Goal: Task Accomplishment & Management: Use online tool/utility

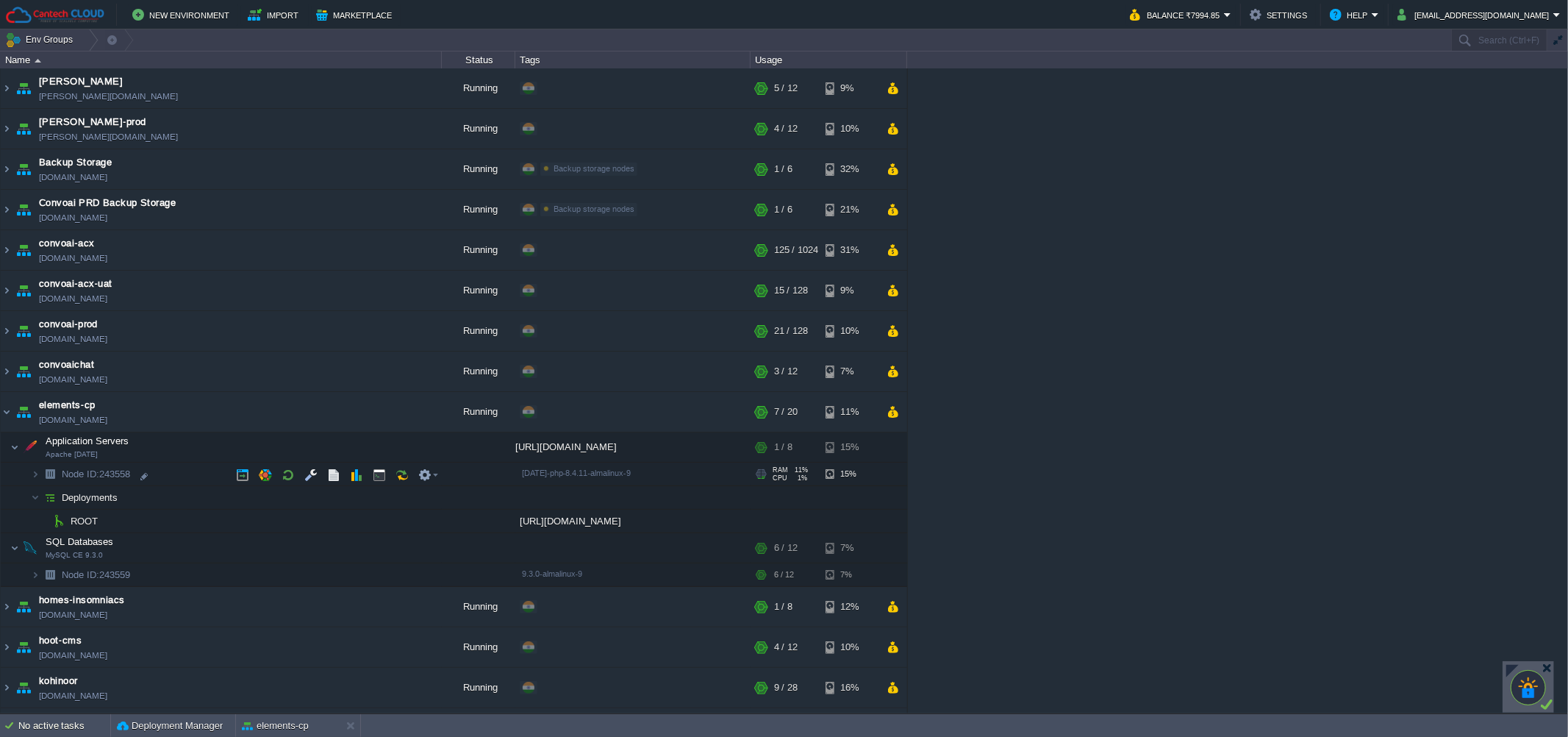
click at [163, 480] on td "Node ID: 243558" at bounding box center [221, 474] width 442 height 24
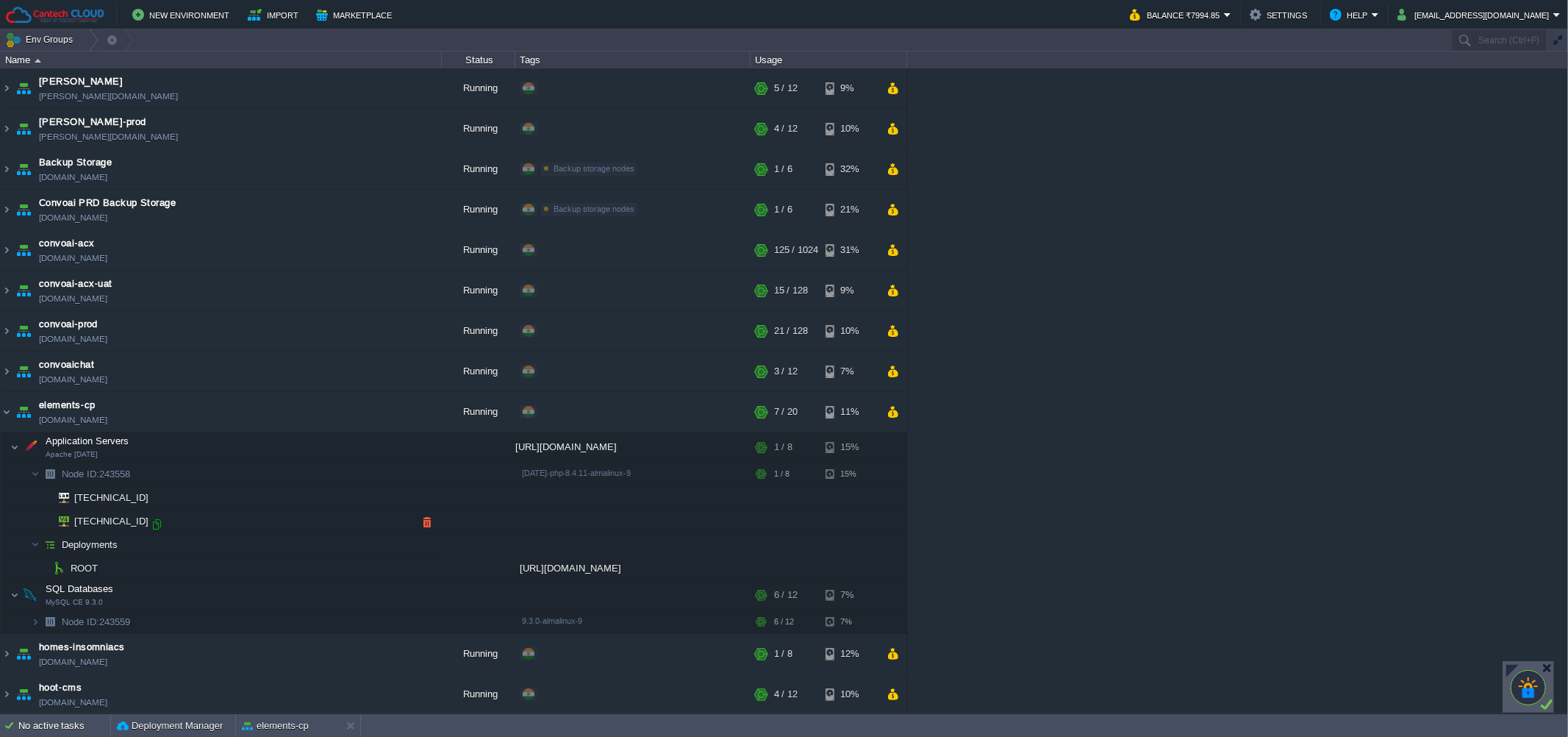
click at [156, 526] on div at bounding box center [156, 524] width 13 height 13
click at [350, 406] on td at bounding box center [339, 413] width 22 height 22
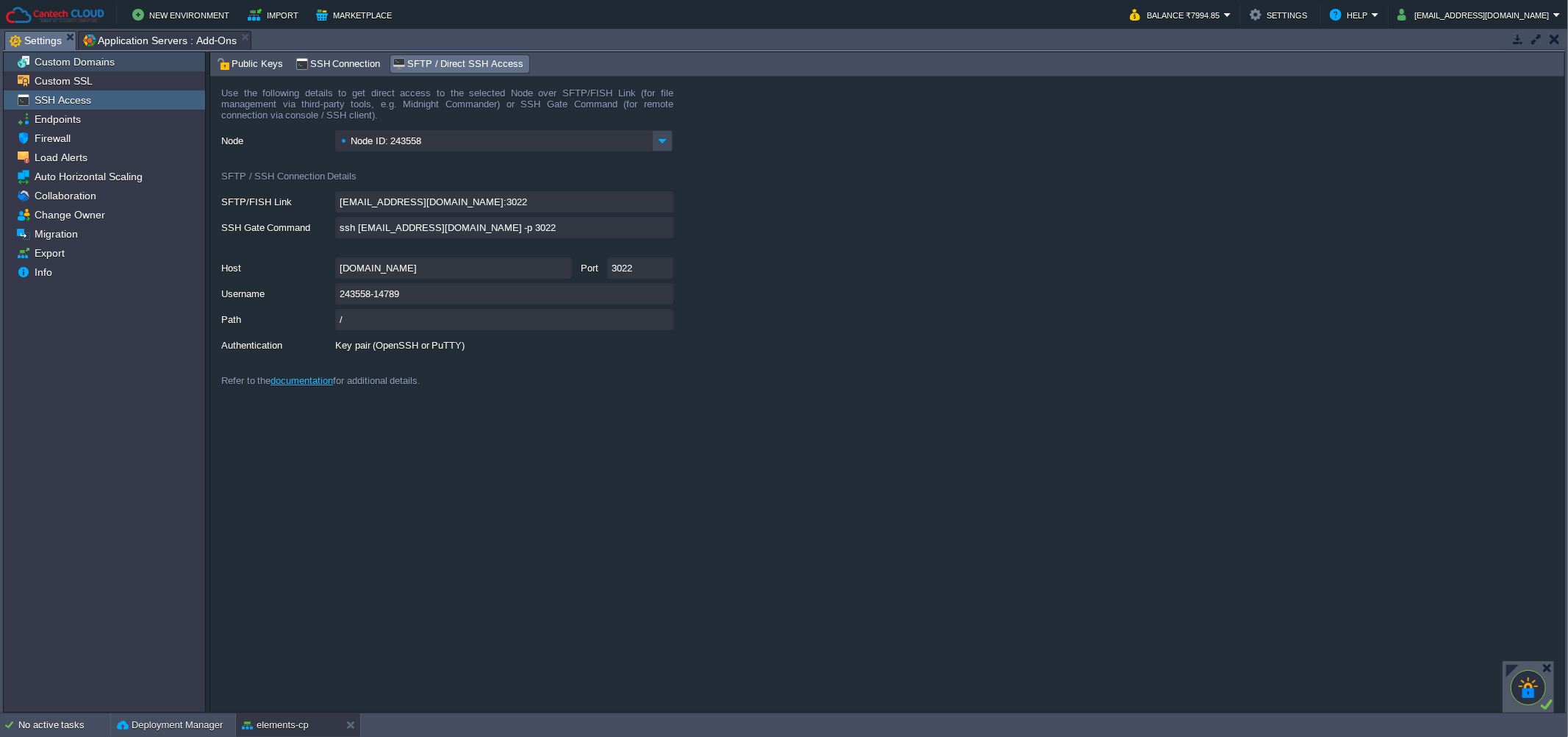
click at [62, 69] on span "Custom Domains" at bounding box center [74, 62] width 85 height 13
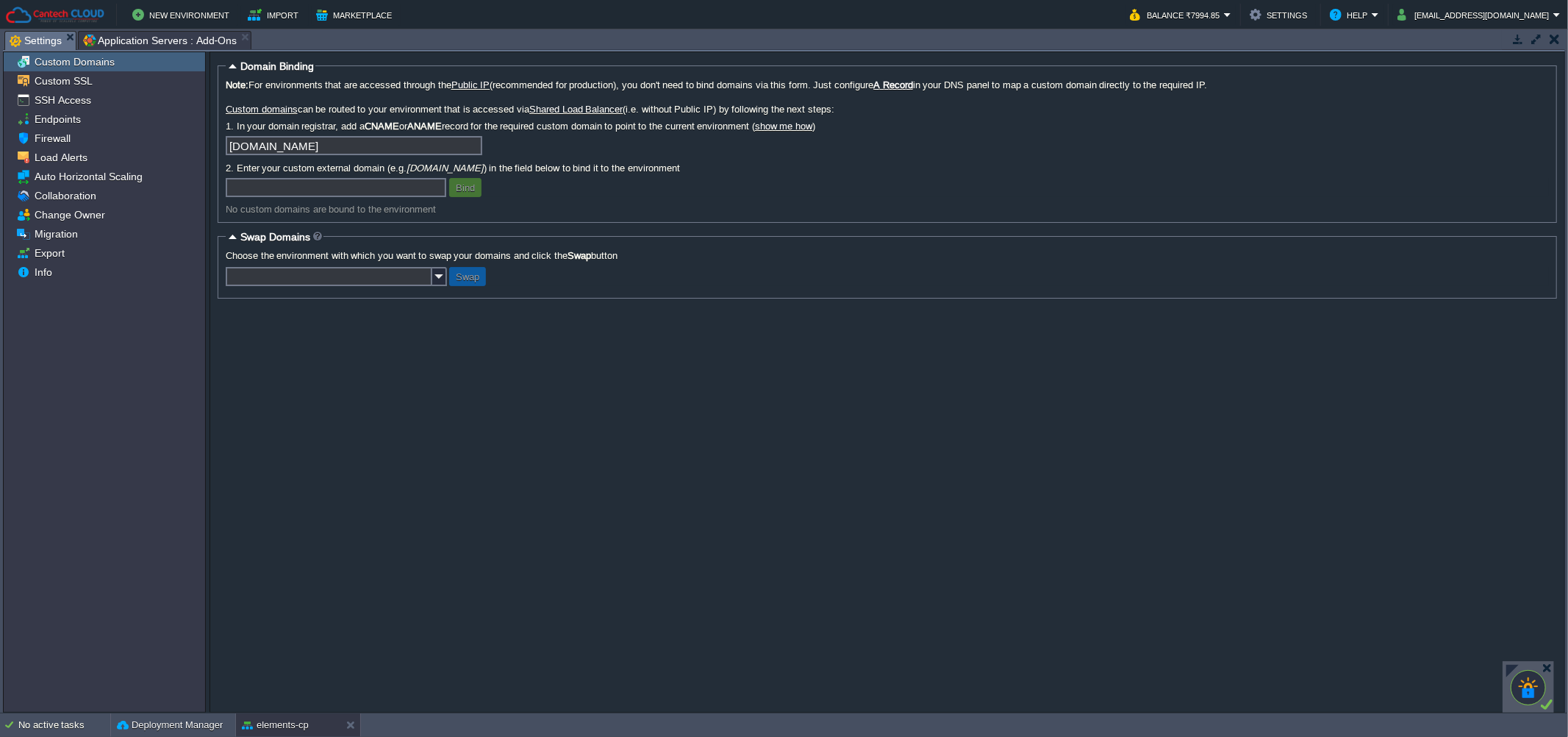
click at [260, 189] on input "text" at bounding box center [336, 188] width 220 height 19
paste input "elementcp"
paste input "[DOMAIN_NAME]"
type input "[DOMAIN_NAME]"
click at [477, 178] on td "Bind" at bounding box center [465, 188] width 33 height 19
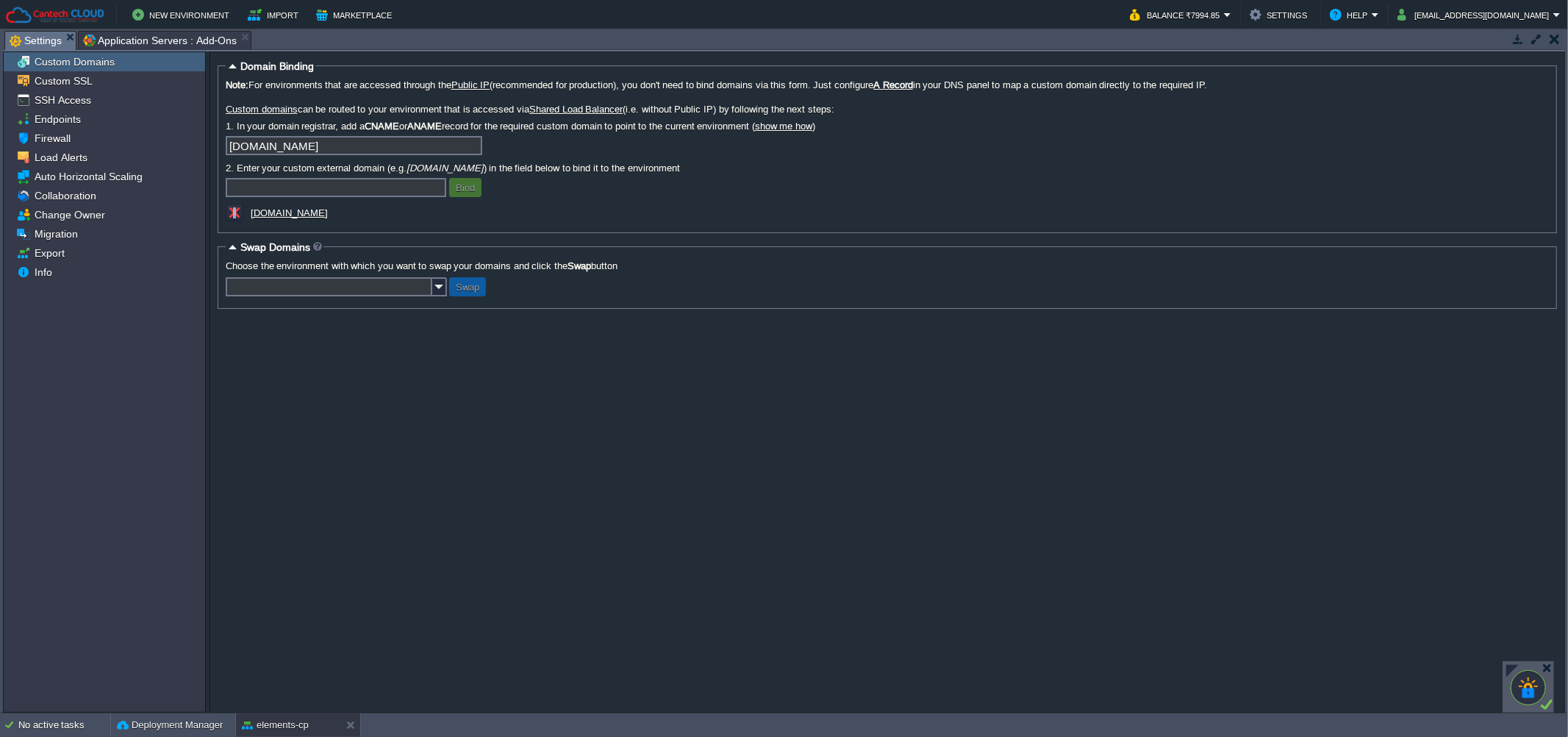
drag, startPoint x: 388, startPoint y: 219, endPoint x: 248, endPoint y: 211, distance: 140.2
click at [248, 211] on div "[DOMAIN_NAME]" at bounding box center [373, 214] width 294 height 21
drag, startPoint x: 377, startPoint y: 206, endPoint x: 361, endPoint y: 212, distance: 17.1
click at [361, 212] on div "[DOMAIN_NAME]" at bounding box center [373, 214] width 294 height 21
copy div "[DOMAIN_NAME]"
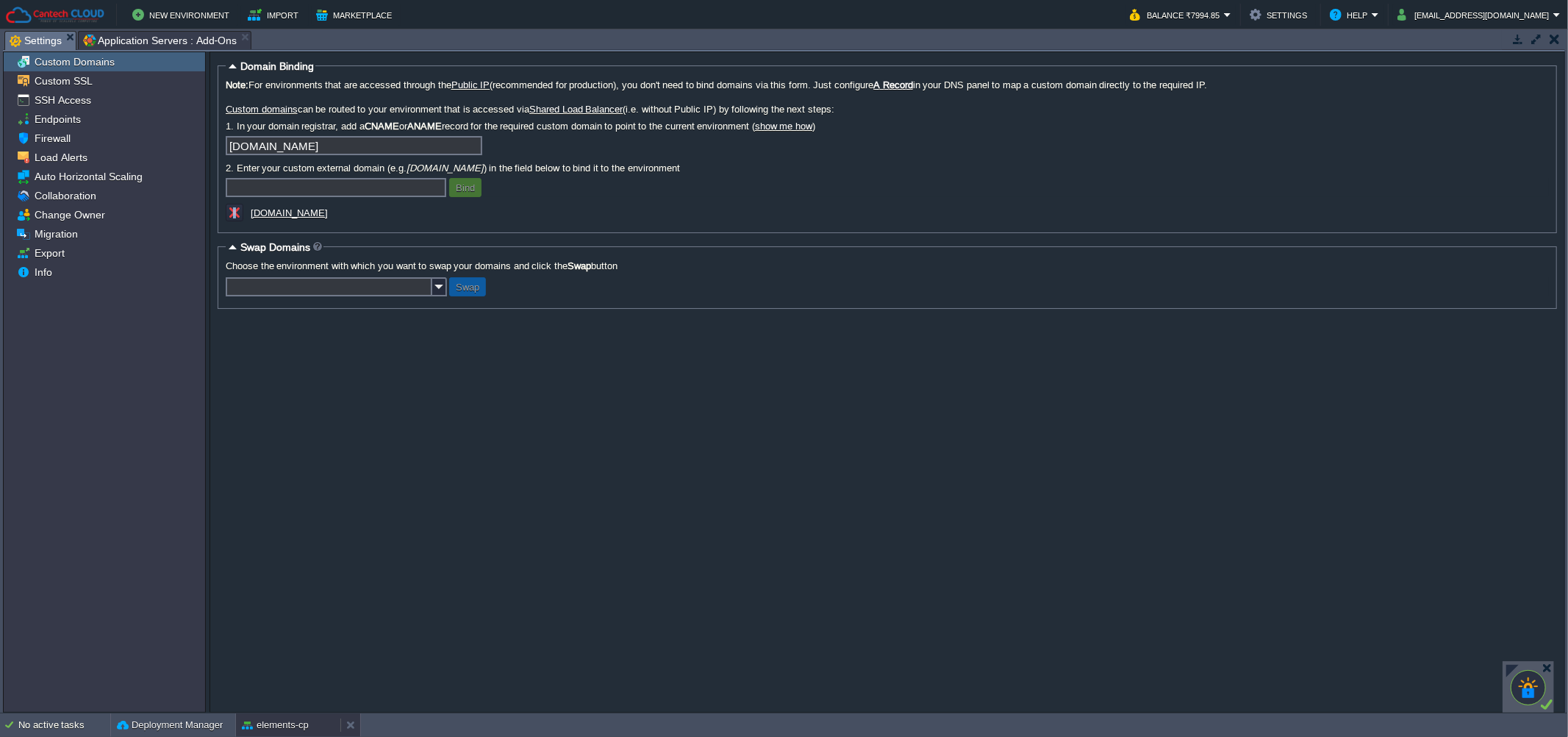
click at [299, 721] on button "elements-cp" at bounding box center [275, 725] width 67 height 15
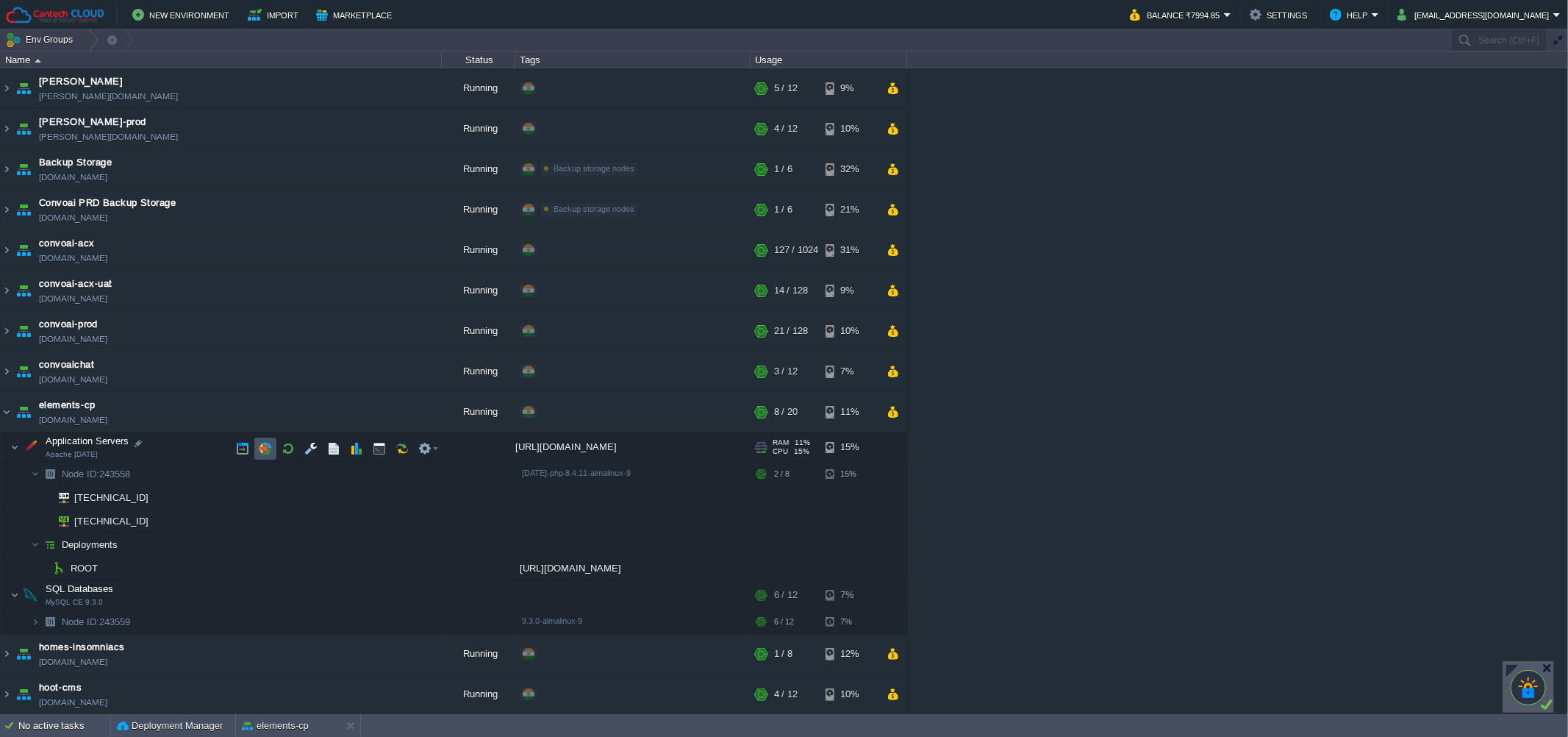
click at [268, 446] on button "button" at bounding box center [265, 448] width 13 height 13
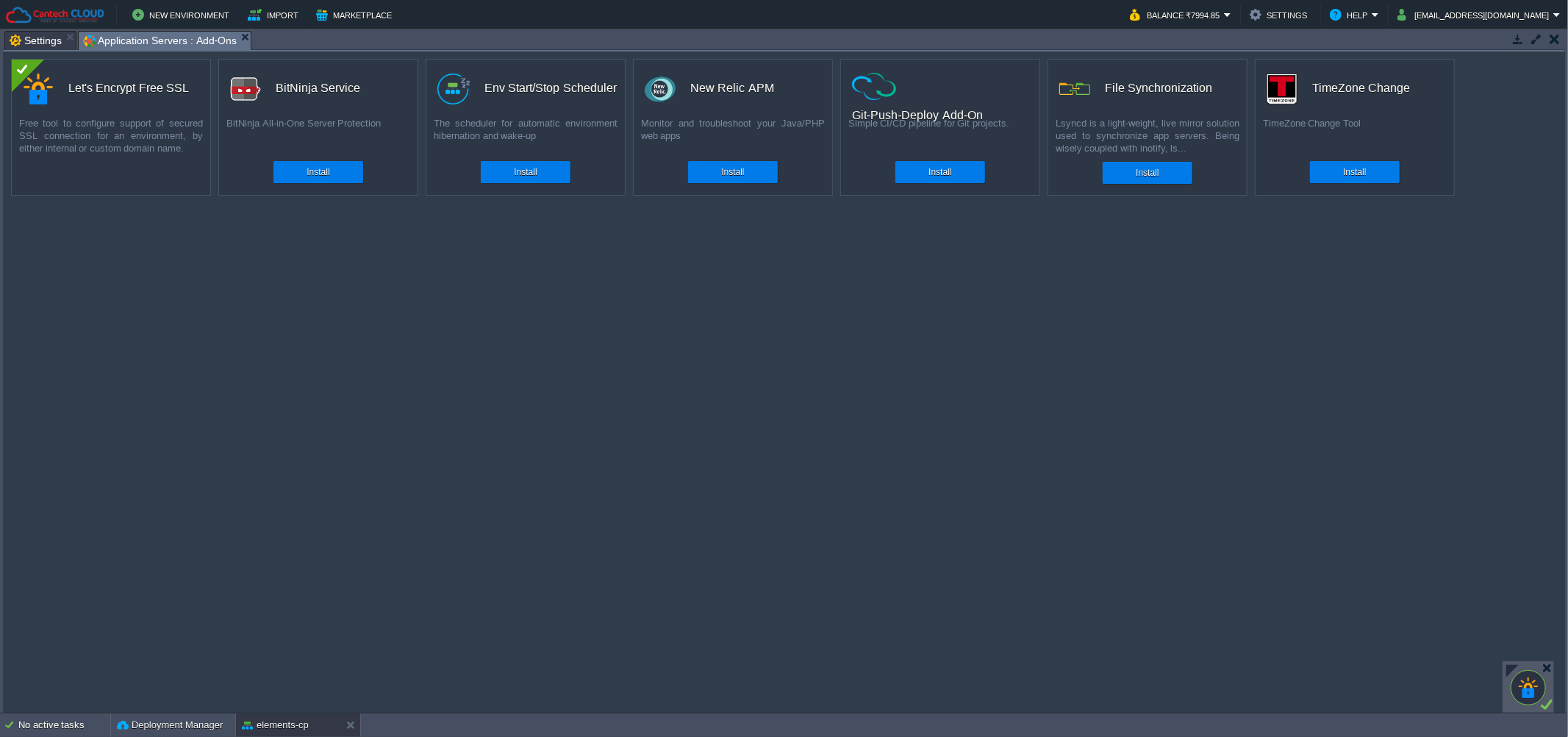
click at [69, 92] on div "Let's Encrypt Free SSL" at bounding box center [129, 88] width 121 height 31
click at [122, 95] on div "Let's Encrypt Free SSL" at bounding box center [129, 88] width 121 height 31
click at [130, 154] on div "Free tool to configure support of secured SSL connection for an environment, by…" at bounding box center [110, 136] width 198 height 38
click at [20, 84] on div at bounding box center [27, 76] width 33 height 33
click at [24, 73] on div at bounding box center [27, 76] width 33 height 33
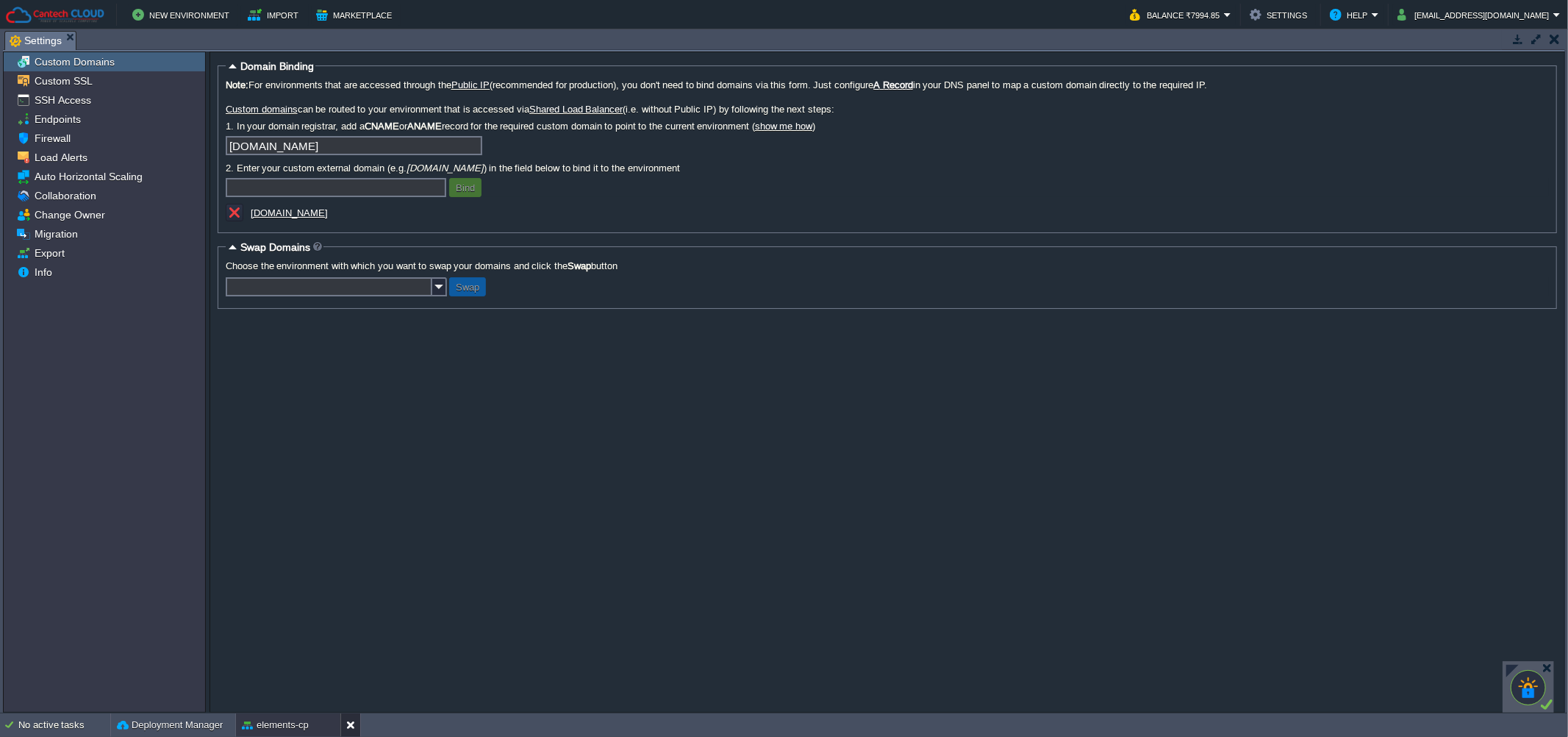
click at [343, 721] on div at bounding box center [350, 725] width 20 height 24
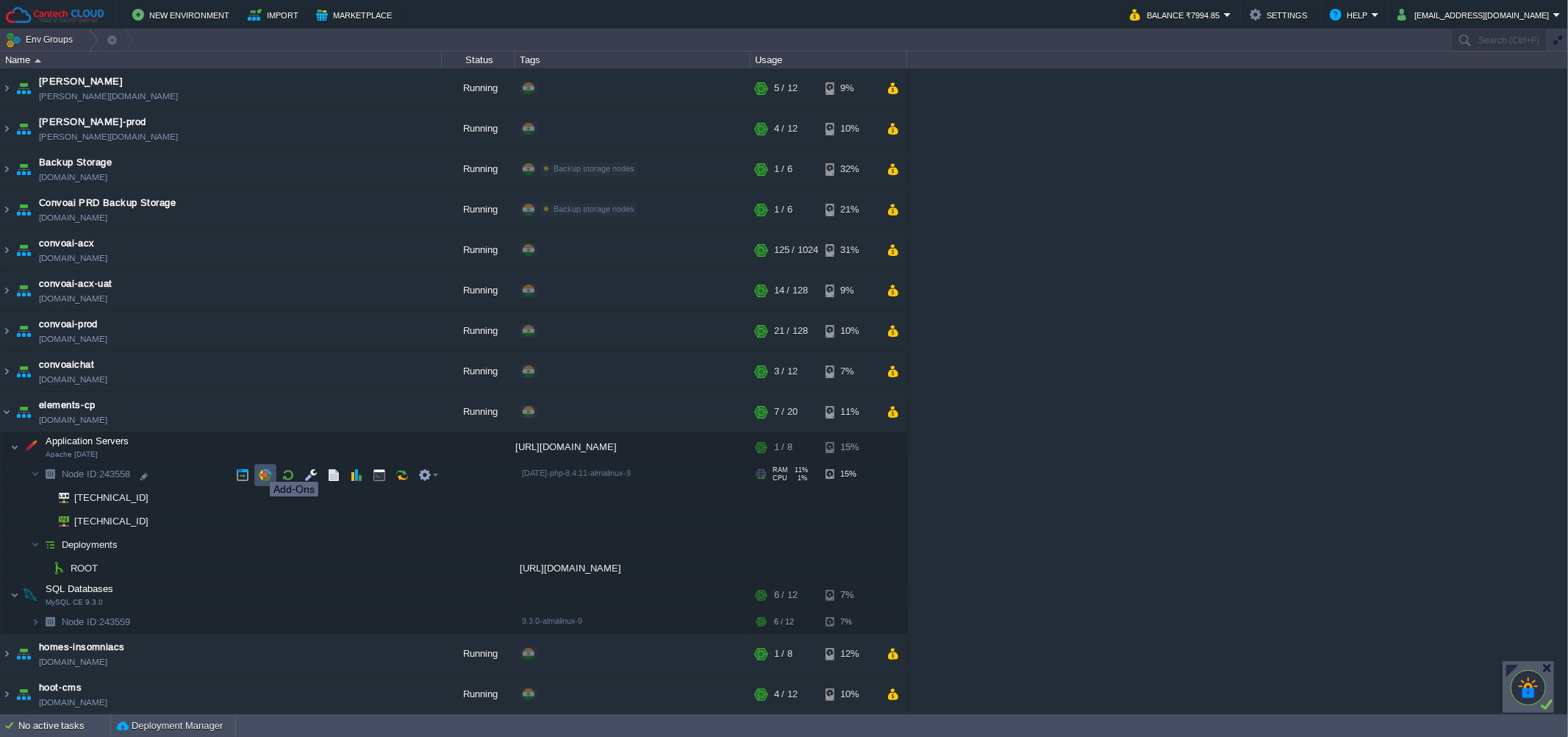
click at [259, 468] on button "button" at bounding box center [265, 474] width 13 height 13
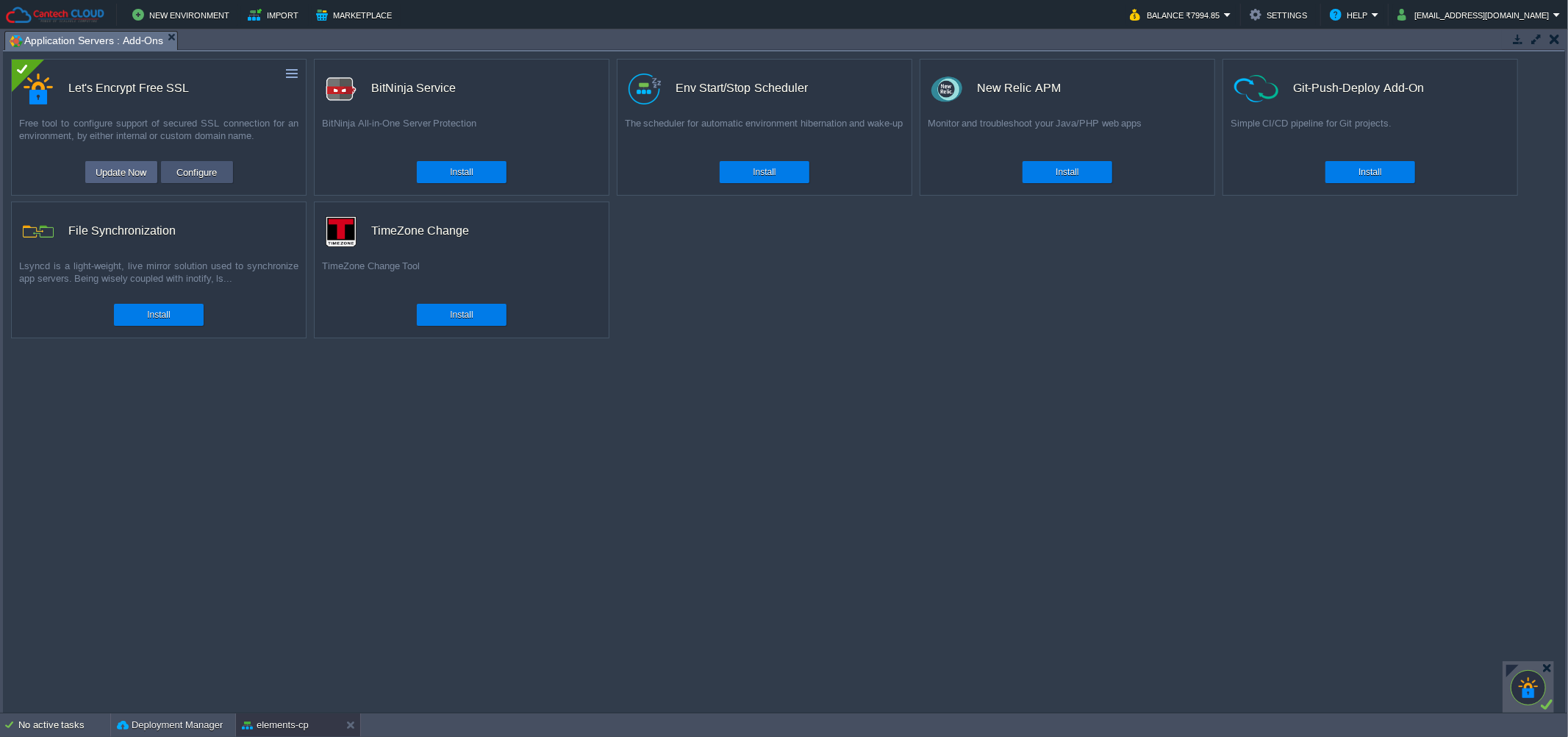
click at [187, 169] on button "Configure" at bounding box center [197, 172] width 49 height 18
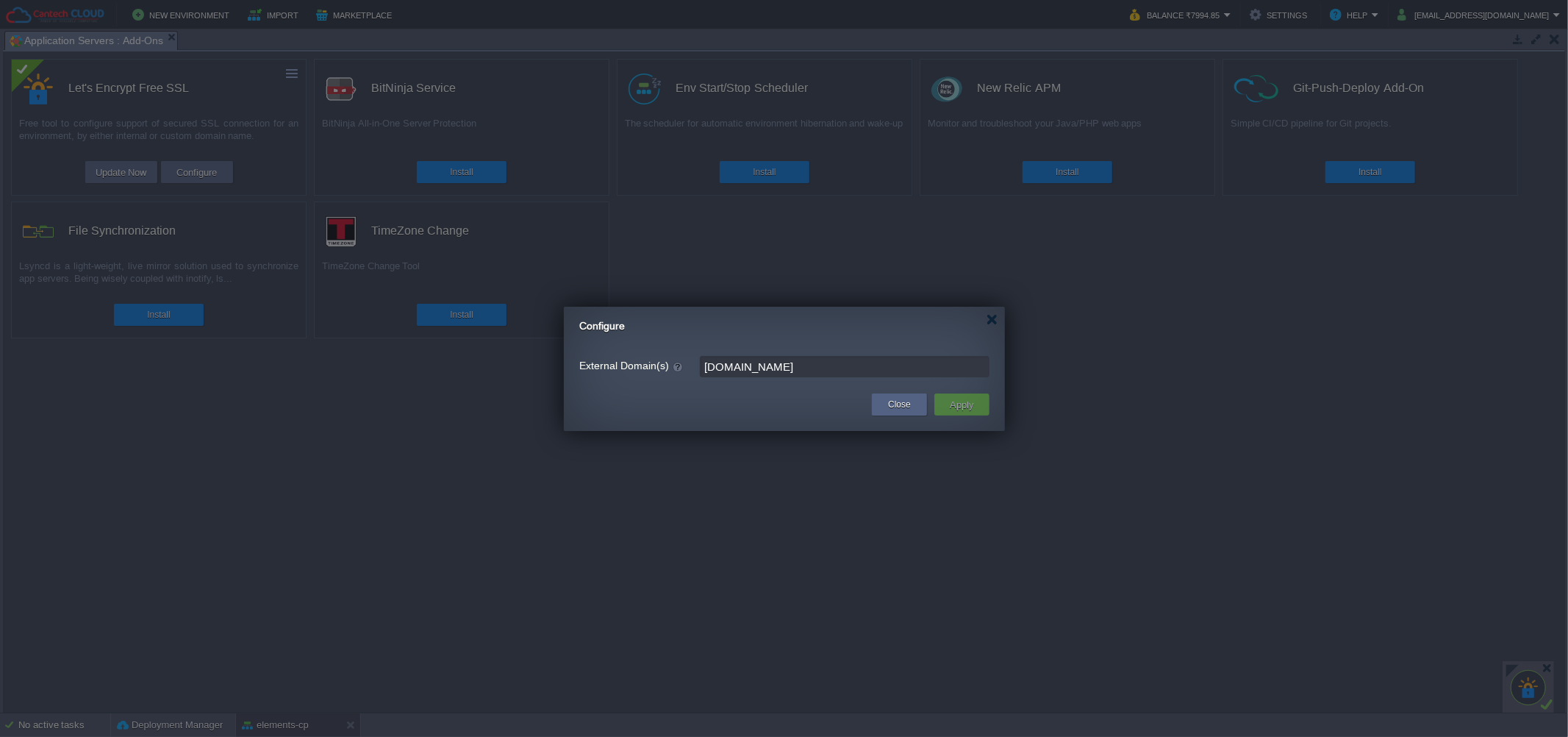
click at [892, 363] on input "[DOMAIN_NAME]" at bounding box center [844, 367] width 290 height 21
paste input "[DOMAIN_NAME]"
click at [851, 362] on input "[DOMAIN_NAME], [DOMAIN_NAME]" at bounding box center [844, 367] width 290 height 21
type input "[DOMAIN_NAME],[DOMAIN_NAME]"
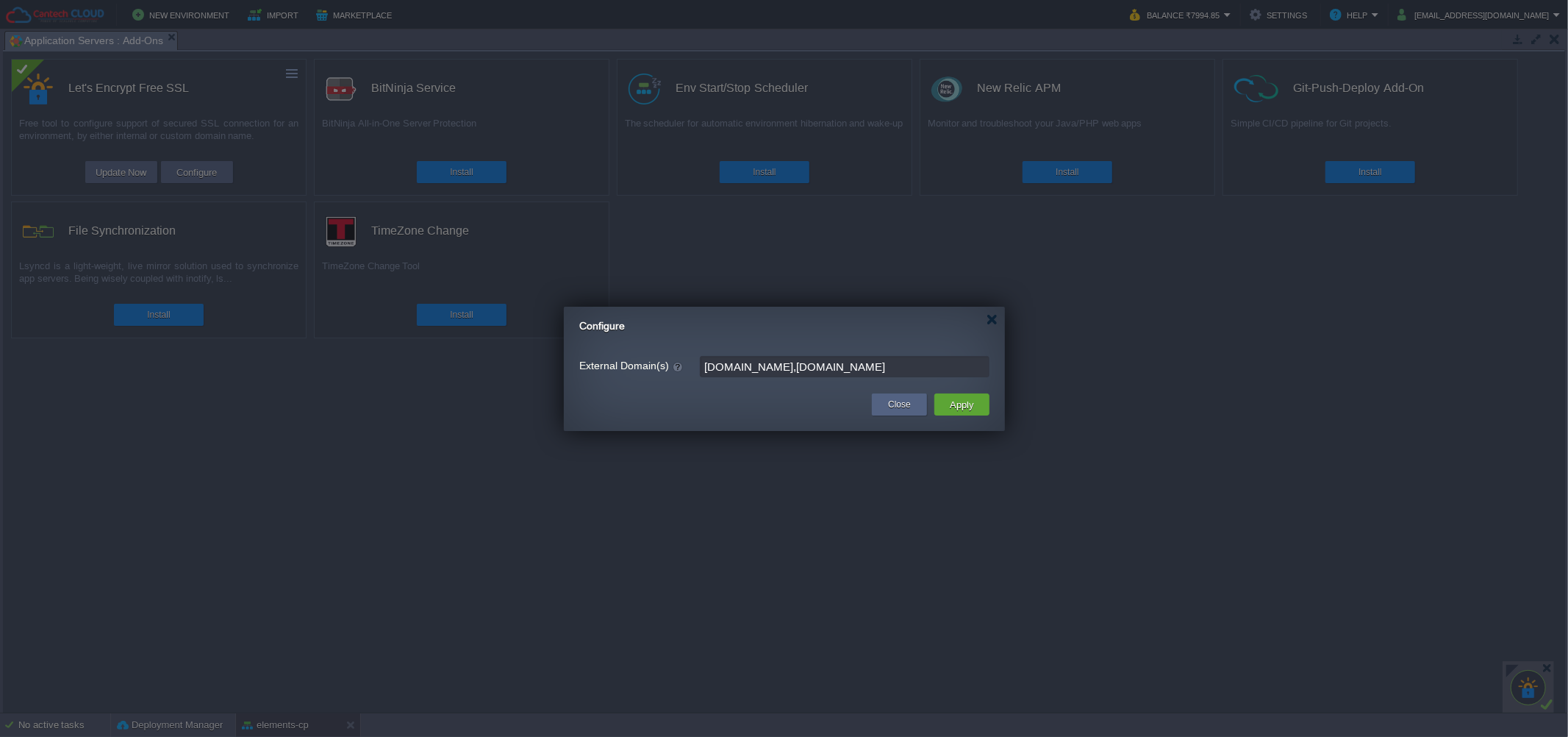
scroll to position [0, 24]
click at [960, 410] on button "Apply" at bounding box center [962, 405] width 33 height 18
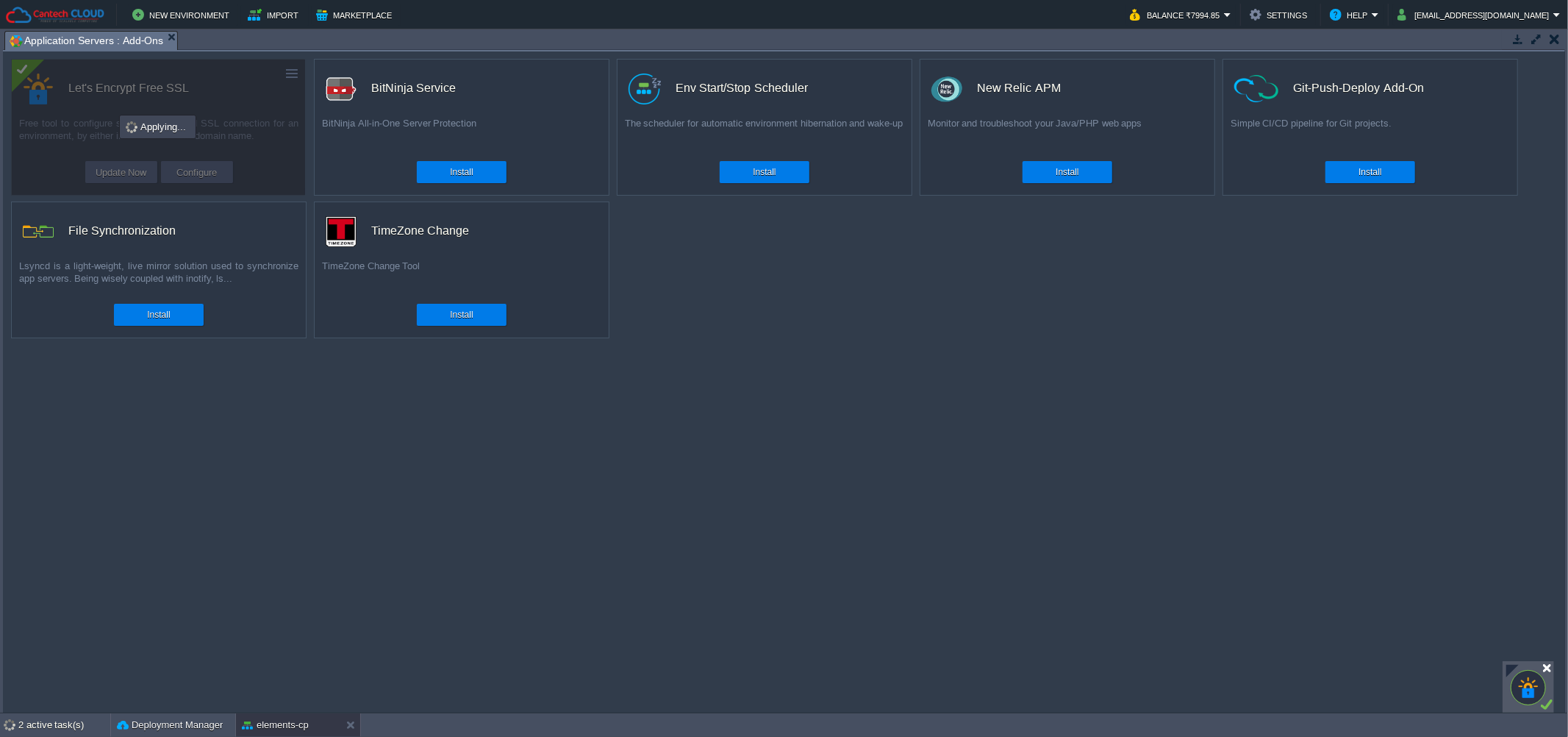
click at [1548, 669] on div at bounding box center [1547, 668] width 11 height 11
click at [1022, 482] on div "custom Let's Encrypt Free SSL Free tool to configure support of secured SSL con…" at bounding box center [784, 382] width 1563 height 661
click at [268, 717] on div "elements-cp" at bounding box center [288, 725] width 104 height 24
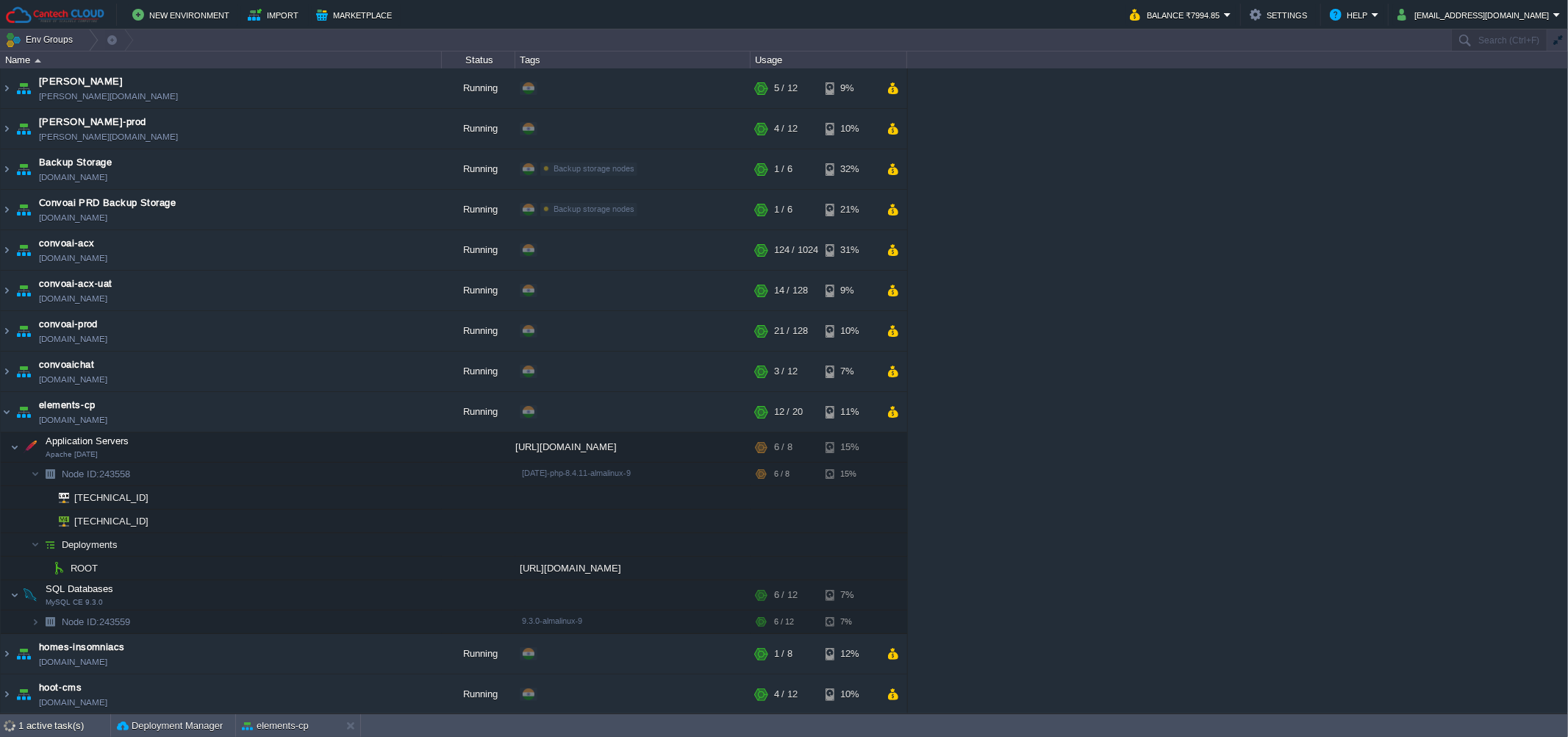
click at [1284, 421] on div "[PERSON_NAME] [PERSON_NAME][DOMAIN_NAME] Running + Add to Env Group RAM 28% CPU…" at bounding box center [784, 391] width 1568 height 645
click at [1, 726] on div at bounding box center [9, 726] width 19 height 24
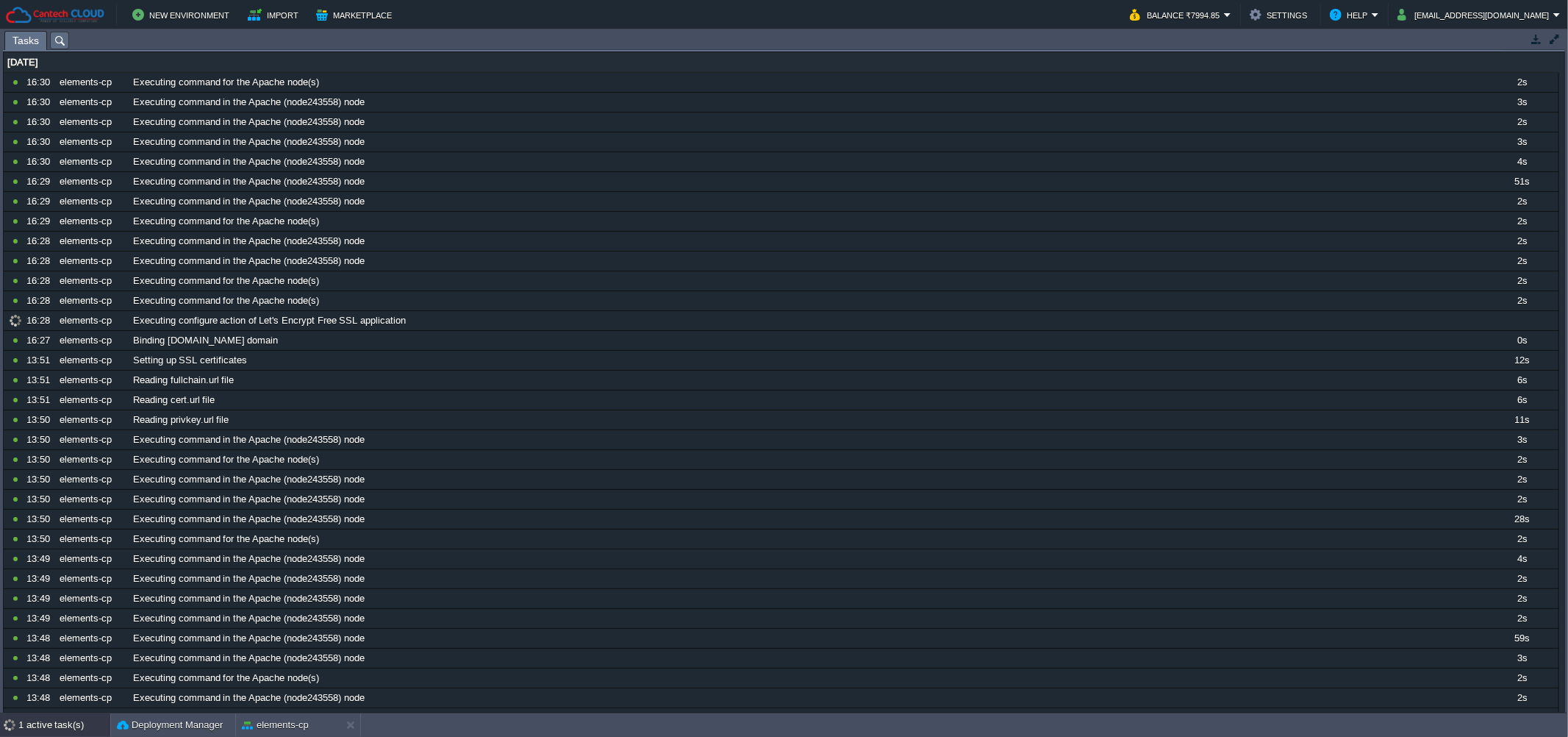
click at [133, 72] on div "[DATE]" at bounding box center [781, 63] width 1555 height 19
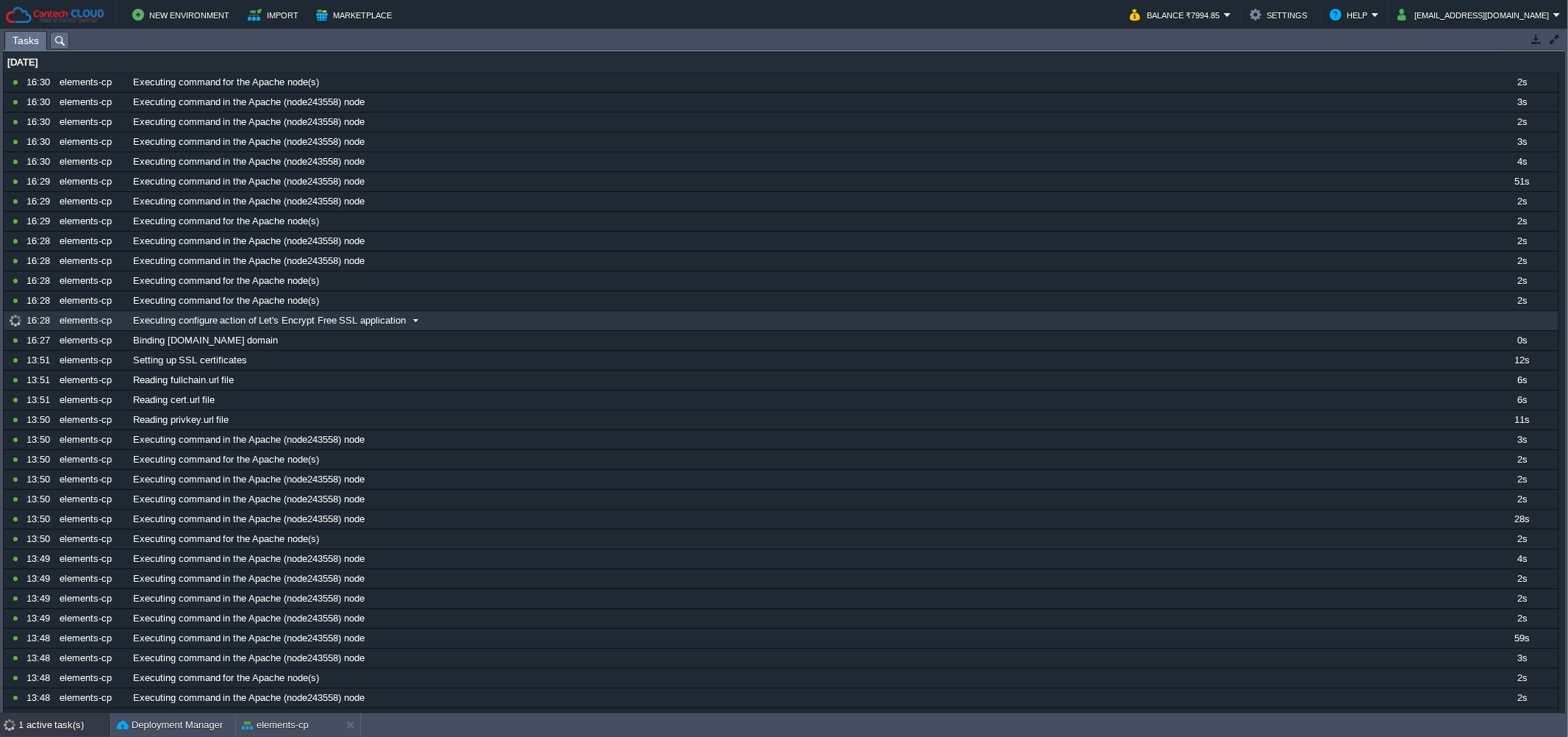
click at [127, 321] on div "elements-cp" at bounding box center [92, 321] width 72 height 19
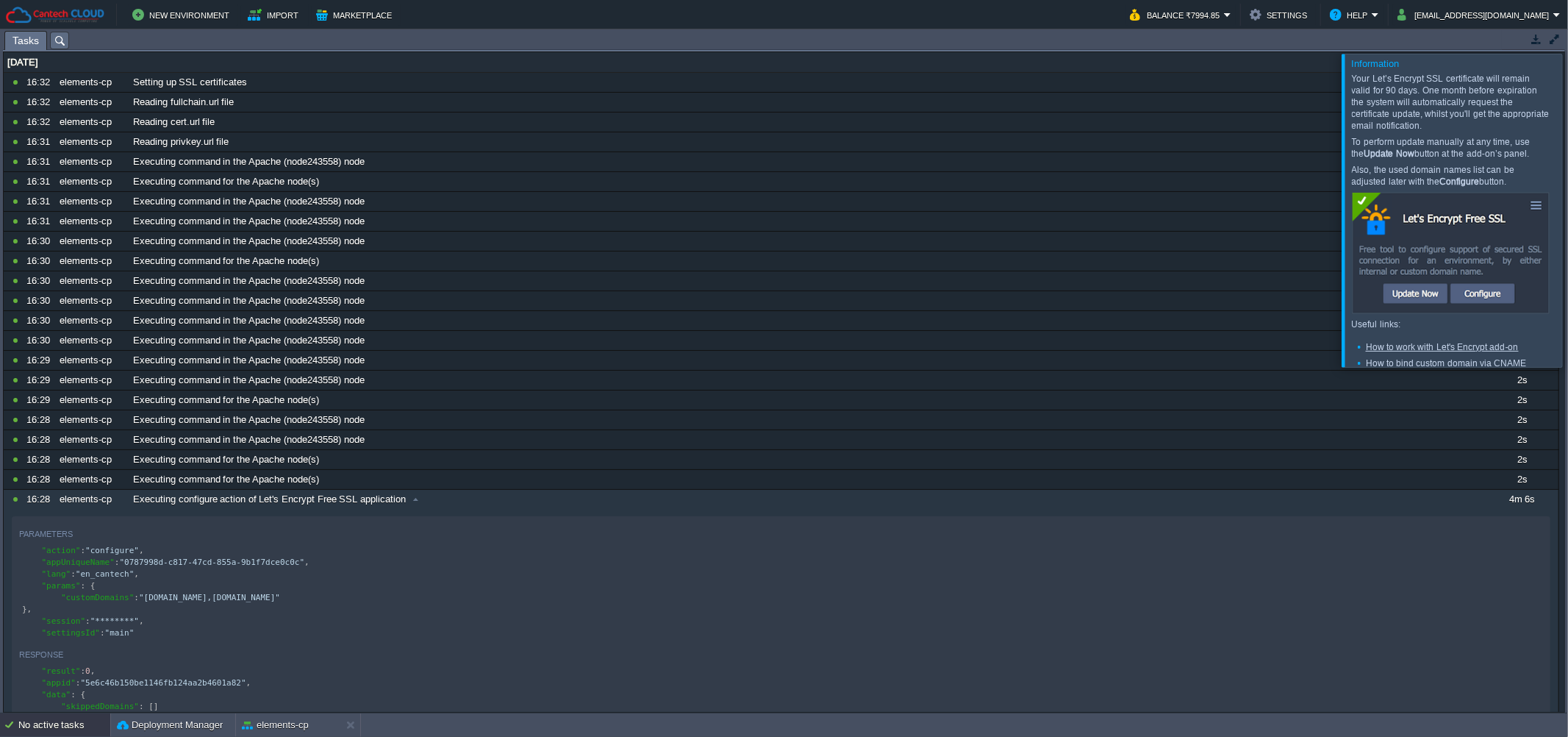
click at [1568, 257] on div at bounding box center [1586, 210] width 0 height 313
